Goal: Obtain resource: Obtain resource

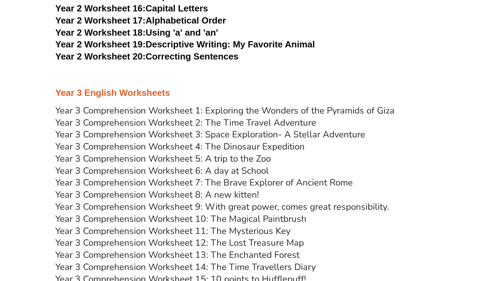
scroll to position [1907, 0]
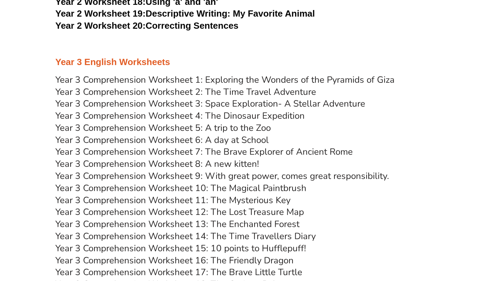
click at [138, 80] on link "Year 3 Comprehension Worksheet 1: Exploring the Wonders of the Pyramids of Giza" at bounding box center [224, 80] width 339 height 12
click at [112, 89] on link "Year 3 Comprehension Worksheet 2: The Time Travel Adventure" at bounding box center [185, 92] width 261 height 12
click at [138, 103] on link "Year 3 Comprehension Worksheet 3: Space Exploration- A Stellar Adventure" at bounding box center [210, 104] width 310 height 12
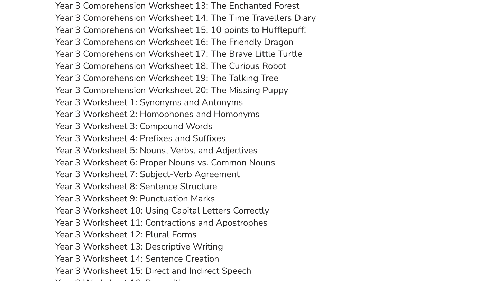
scroll to position [2127, 0]
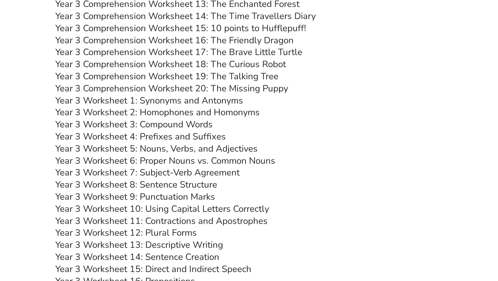
click at [161, 148] on link "Year 3 Worksheet 5: Nouns, Verbs, and Adjectives" at bounding box center [156, 149] width 202 height 12
click at [164, 185] on link "Year 3 Worksheet 8: Sentence Structure" at bounding box center [136, 184] width 162 height 12
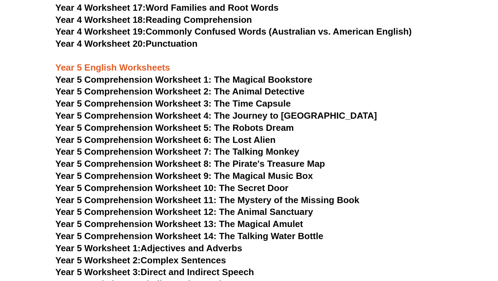
scroll to position [2980, 0]
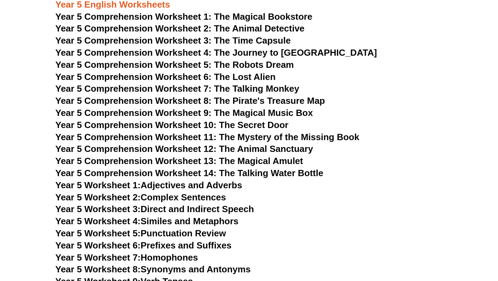
click at [248, 15] on span "Year 5 Comprehension Worksheet 1: The Magical Bookstore" at bounding box center [183, 16] width 257 height 10
click at [187, 28] on span "Year 5 Comprehension Worksheet 2: The Animal Detective" at bounding box center [179, 28] width 249 height 10
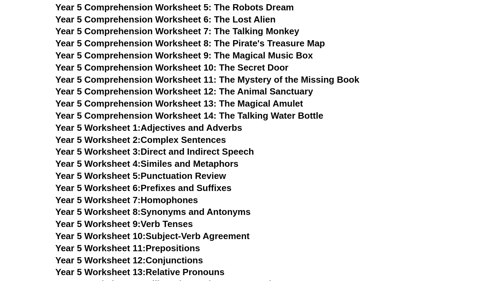
scroll to position [3040, 0]
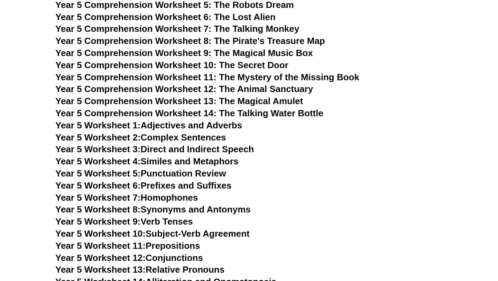
click at [176, 160] on link "Year 5 Worksheet 4: Similes and Metaphors" at bounding box center [146, 161] width 183 height 10
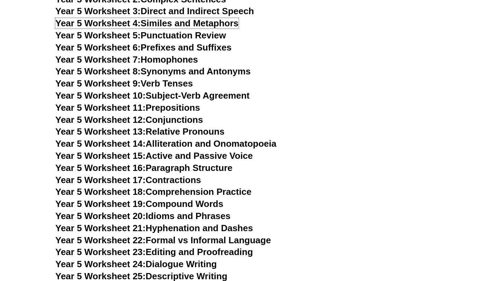
scroll to position [3196, 0]
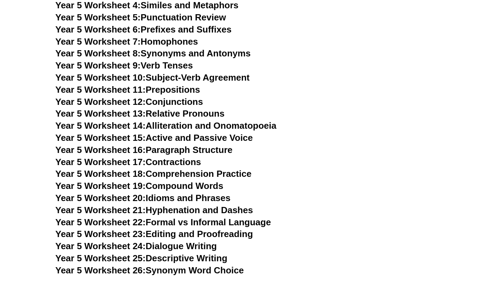
click at [154, 152] on link "Year 5 Worksheet 16: Paragraph Structure" at bounding box center [143, 150] width 177 height 10
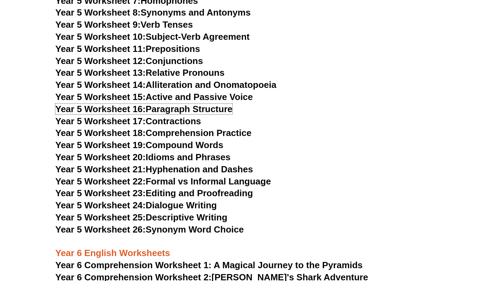
scroll to position [3249, 0]
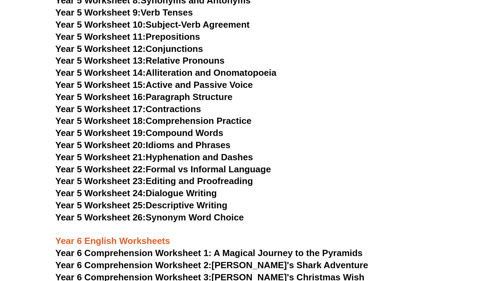
click at [174, 169] on link "Year 5 Worksheet 22: Formal vs Informal Language" at bounding box center [162, 169] width 215 height 10
click at [146, 182] on span "Year 5 Worksheet 23:" at bounding box center [100, 181] width 90 height 10
